Goal: Task Accomplishment & Management: Use online tool/utility

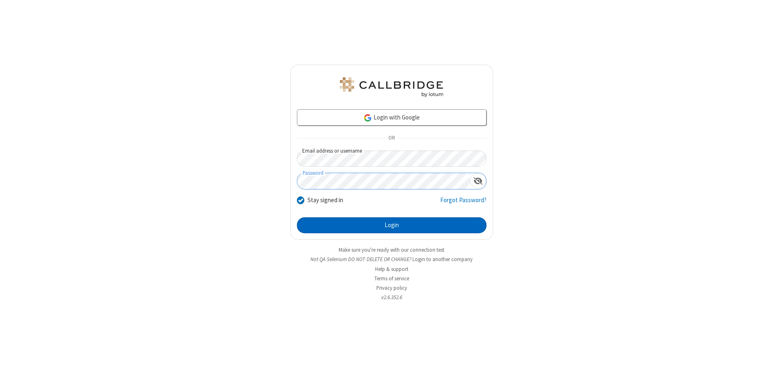
click at [391, 225] on button "Login" at bounding box center [392, 225] width 190 height 16
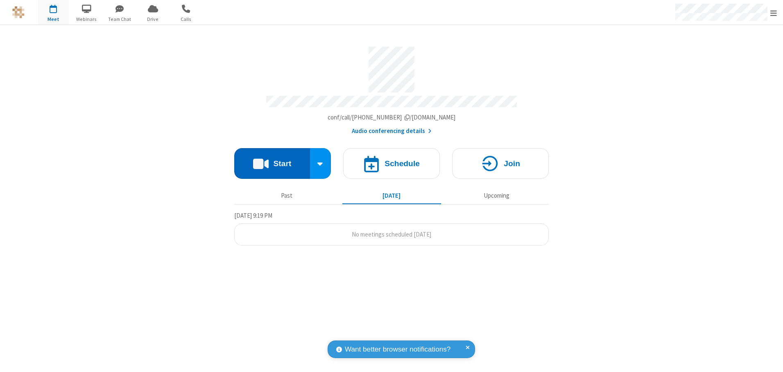
click at [272, 161] on button "Start" at bounding box center [272, 163] width 76 height 31
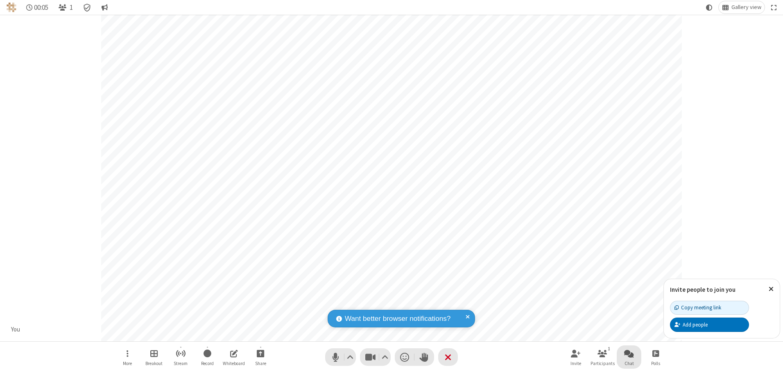
click at [629, 353] on span "Open chat" at bounding box center [629, 353] width 10 height 10
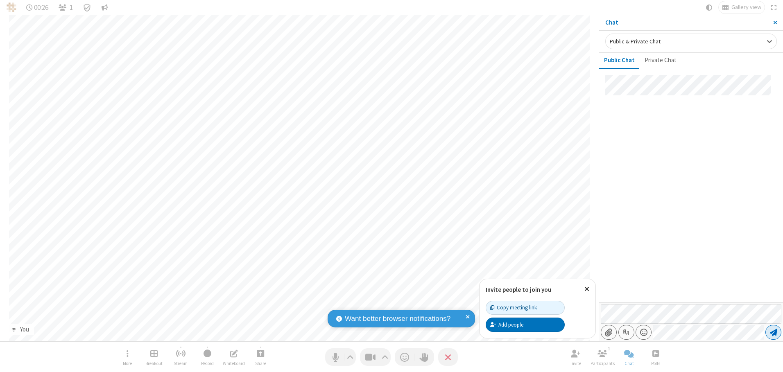
click at [773, 332] on span "Send message" at bounding box center [773, 332] width 7 height 8
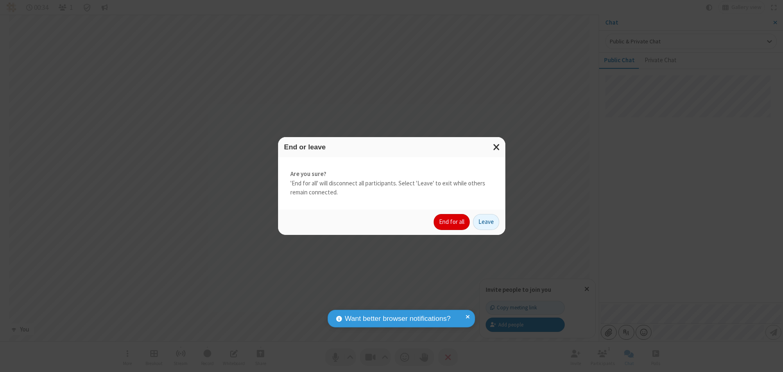
click at [452, 222] on button "End for all" at bounding box center [452, 222] width 36 height 16
